Goal: Information Seeking & Learning: Learn about a topic

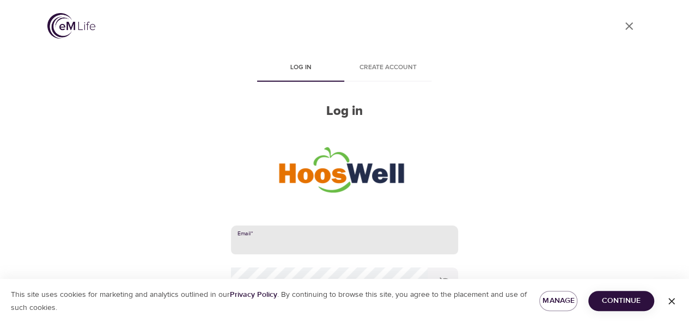
click at [294, 234] on input "email" at bounding box center [344, 240] width 227 height 29
type input "mad8me@virginia.edu"
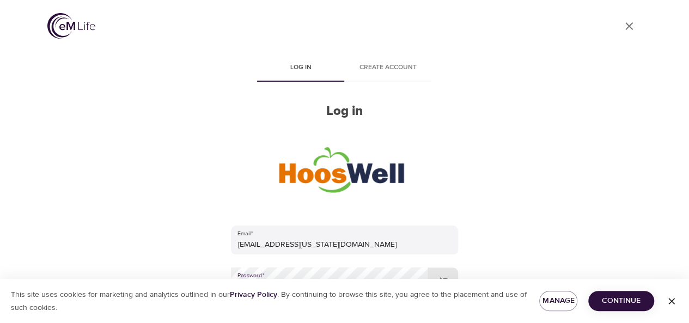
click at [669, 303] on icon "button" at bounding box center [671, 301] width 7 height 7
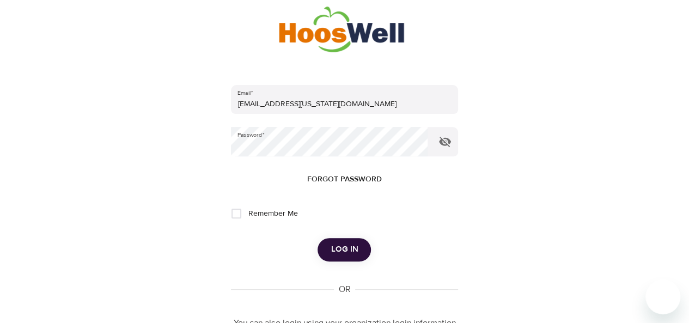
scroll to position [173, 0]
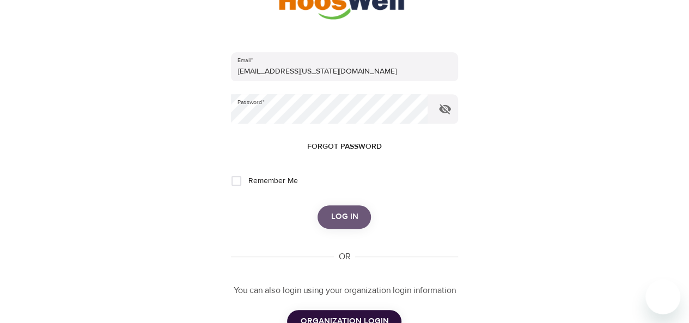
click at [327, 218] on button "Log in" at bounding box center [344, 216] width 53 height 23
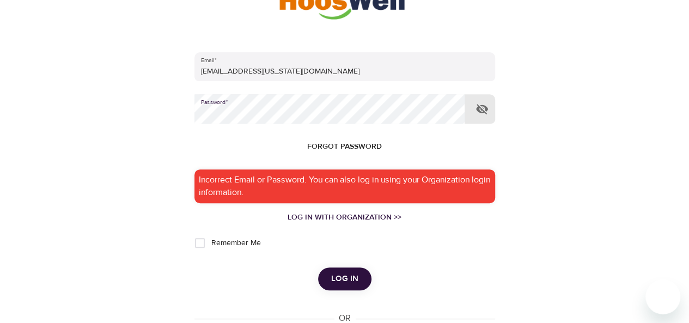
click at [318, 267] on button "Log in" at bounding box center [344, 278] width 53 height 23
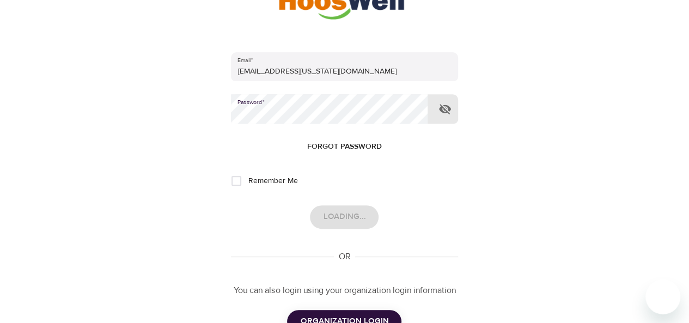
scroll to position [0, 0]
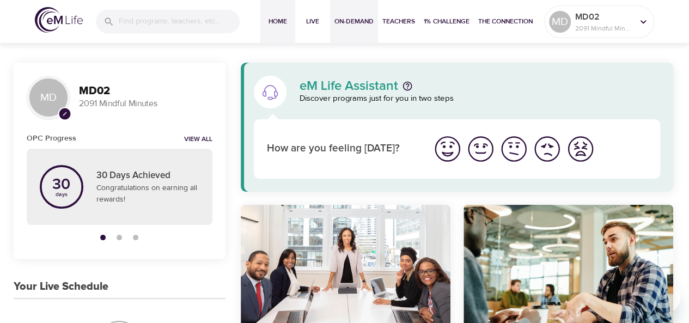
click at [360, 15] on button "On-Demand" at bounding box center [354, 22] width 48 height 44
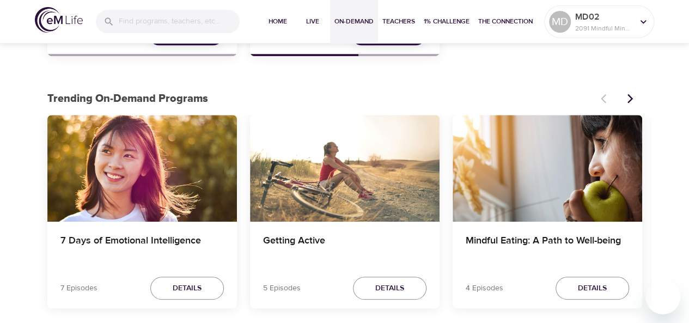
scroll to position [288, 0]
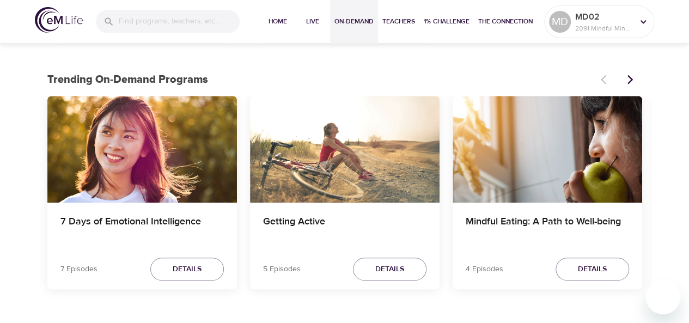
click at [627, 80] on icon "Next items" at bounding box center [630, 79] width 11 height 11
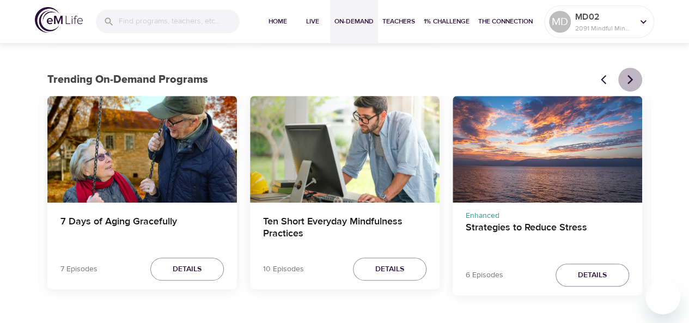
click at [627, 80] on icon "Next items" at bounding box center [630, 79] width 11 height 11
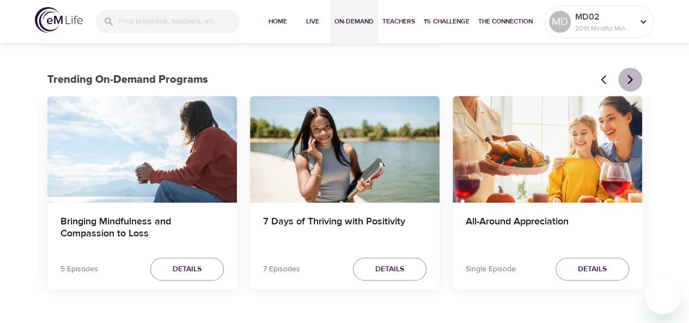
click at [627, 80] on icon "Next items" at bounding box center [630, 79] width 11 height 11
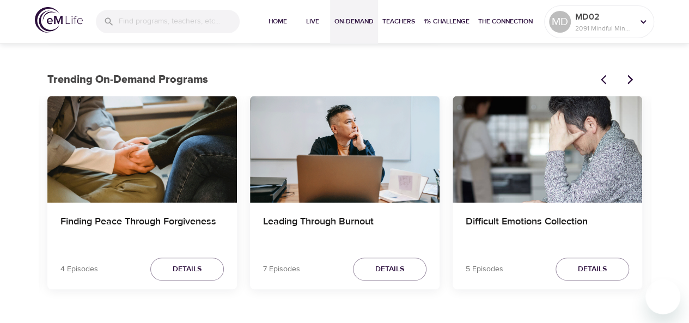
click at [627, 80] on icon "Next items" at bounding box center [630, 79] width 11 height 11
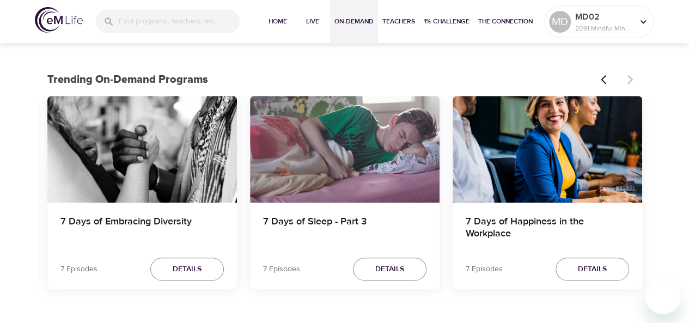
click at [328, 165] on div "7 Days of Sleep - Part 3" at bounding box center [345, 149] width 190 height 107
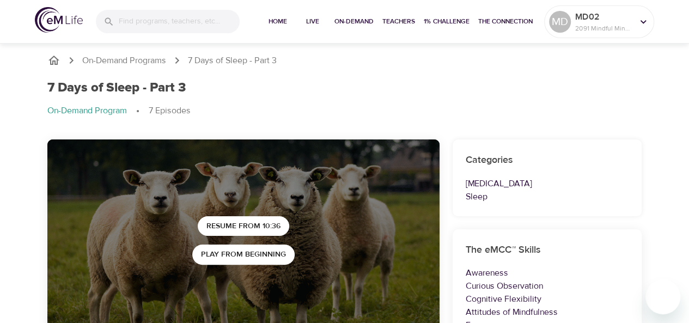
click at [95, 109] on p "On-Demand Program" at bounding box center [87, 111] width 80 height 13
click at [108, 58] on p "On-Demand Programs" at bounding box center [124, 60] width 84 height 13
